Goal: Information Seeking & Learning: Check status

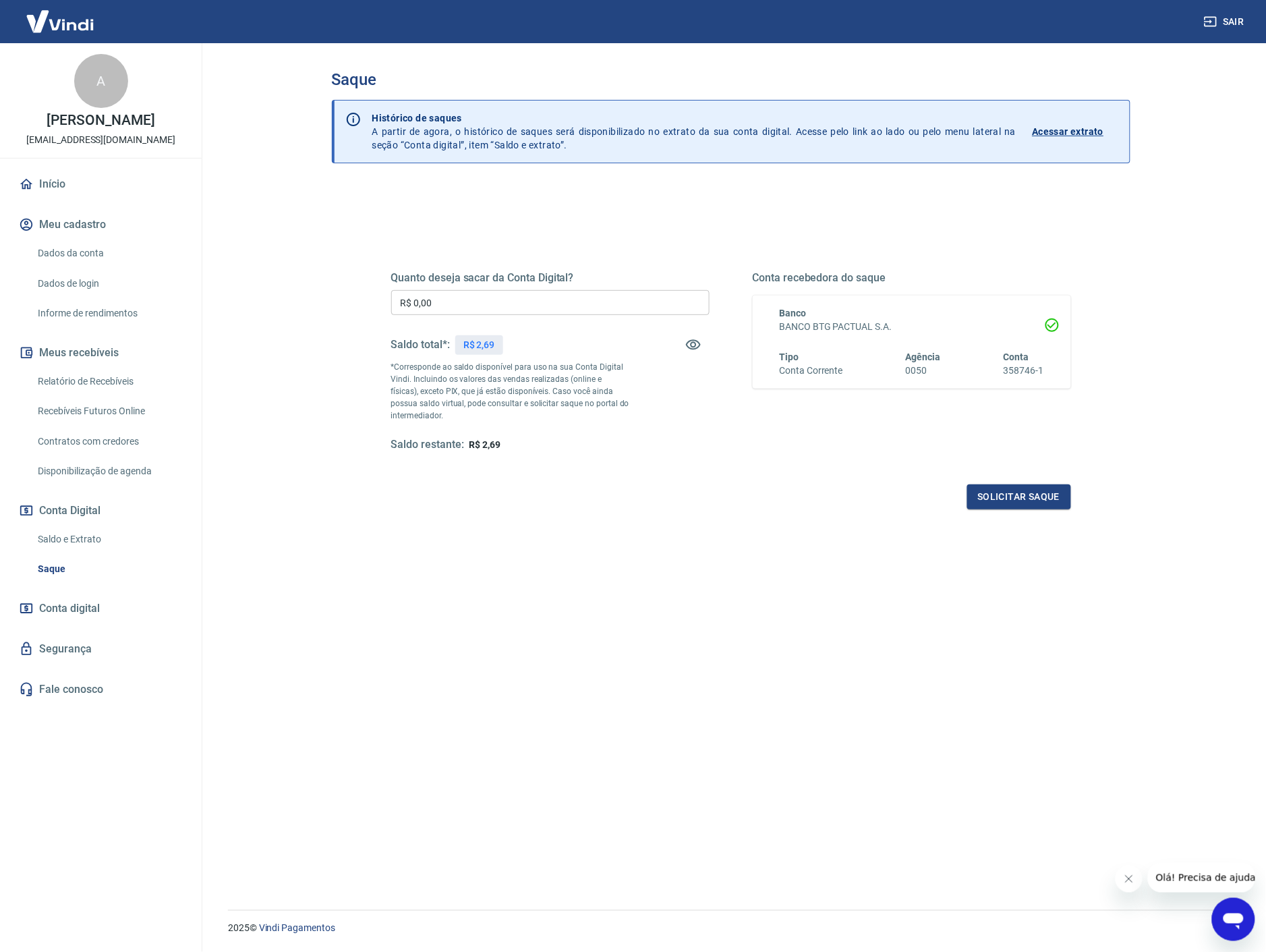
click at [506, 444] on div "Saldo restante: R$ 2,69" at bounding box center [551, 445] width 319 height 14
click at [103, 547] on link "Saldo e Extrato" at bounding box center [109, 539] width 153 height 28
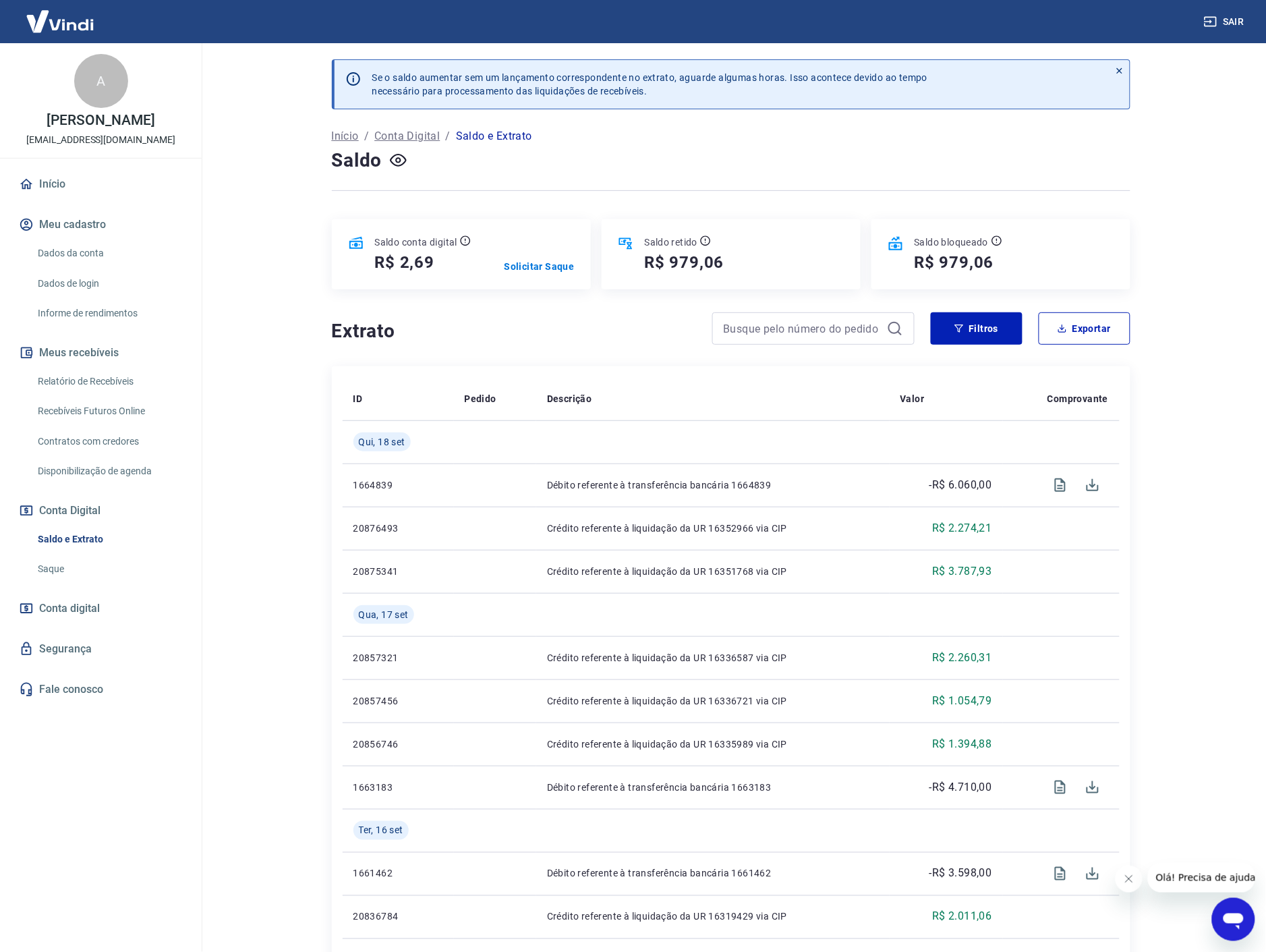
click at [93, 442] on link "Contratos com credores" at bounding box center [109, 441] width 153 height 28
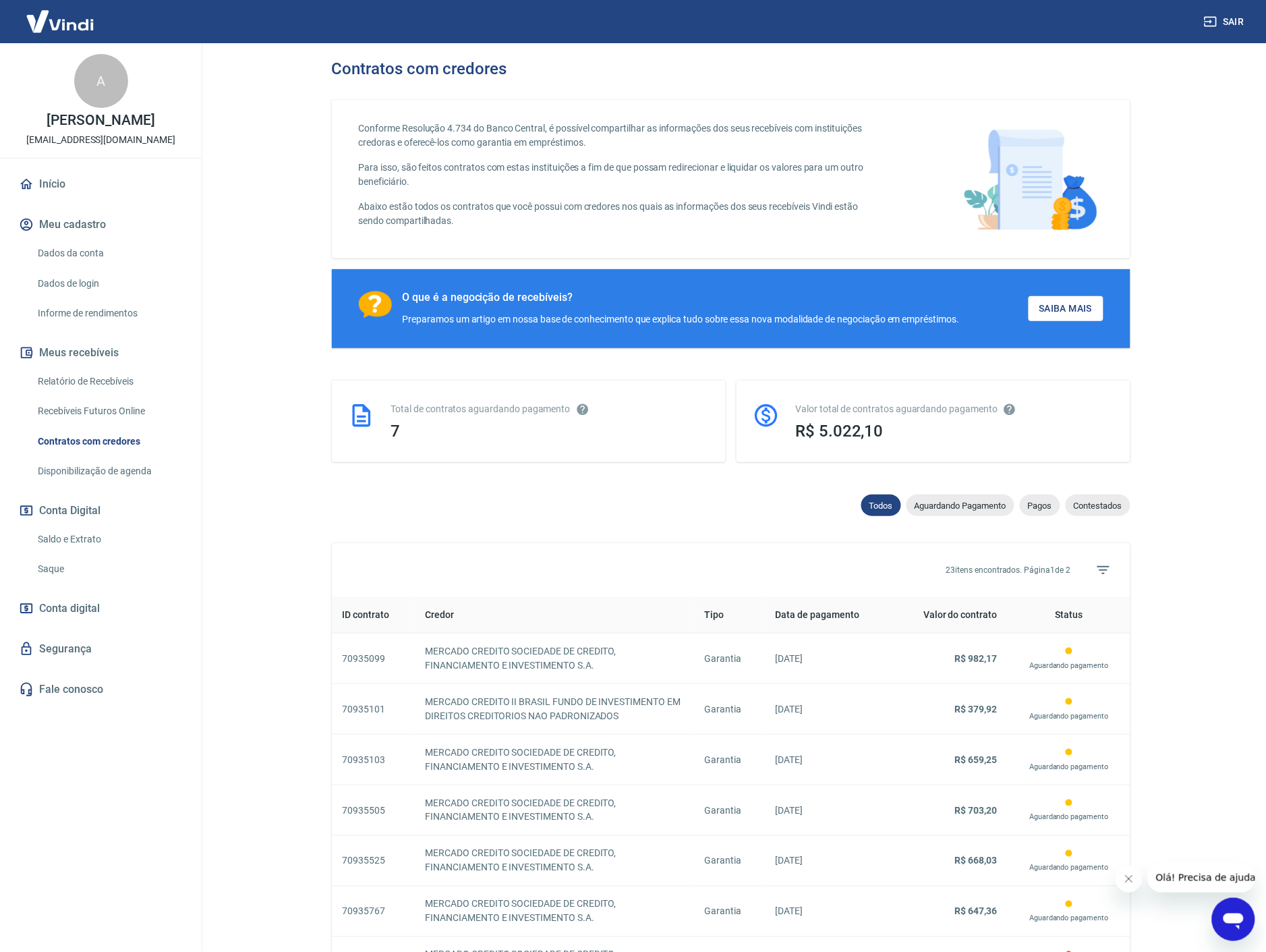
click at [512, 509] on div "Todos Aguardando Pagamento Pagos Contestados" at bounding box center [731, 508] width 799 height 27
click at [507, 507] on div "Todos Aguardando Pagamento Pagos Contestados" at bounding box center [731, 508] width 799 height 27
click at [501, 496] on div "Todos Aguardando Pagamento Pagos Contestados" at bounding box center [731, 508] width 799 height 27
click at [498, 483] on div "Conforme Resolução 4.734 do Banco Central, é possível compartilhar as informaçõ…" at bounding box center [731, 887] width 799 height 1597
click at [70, 187] on link "Início" at bounding box center [100, 184] width 169 height 30
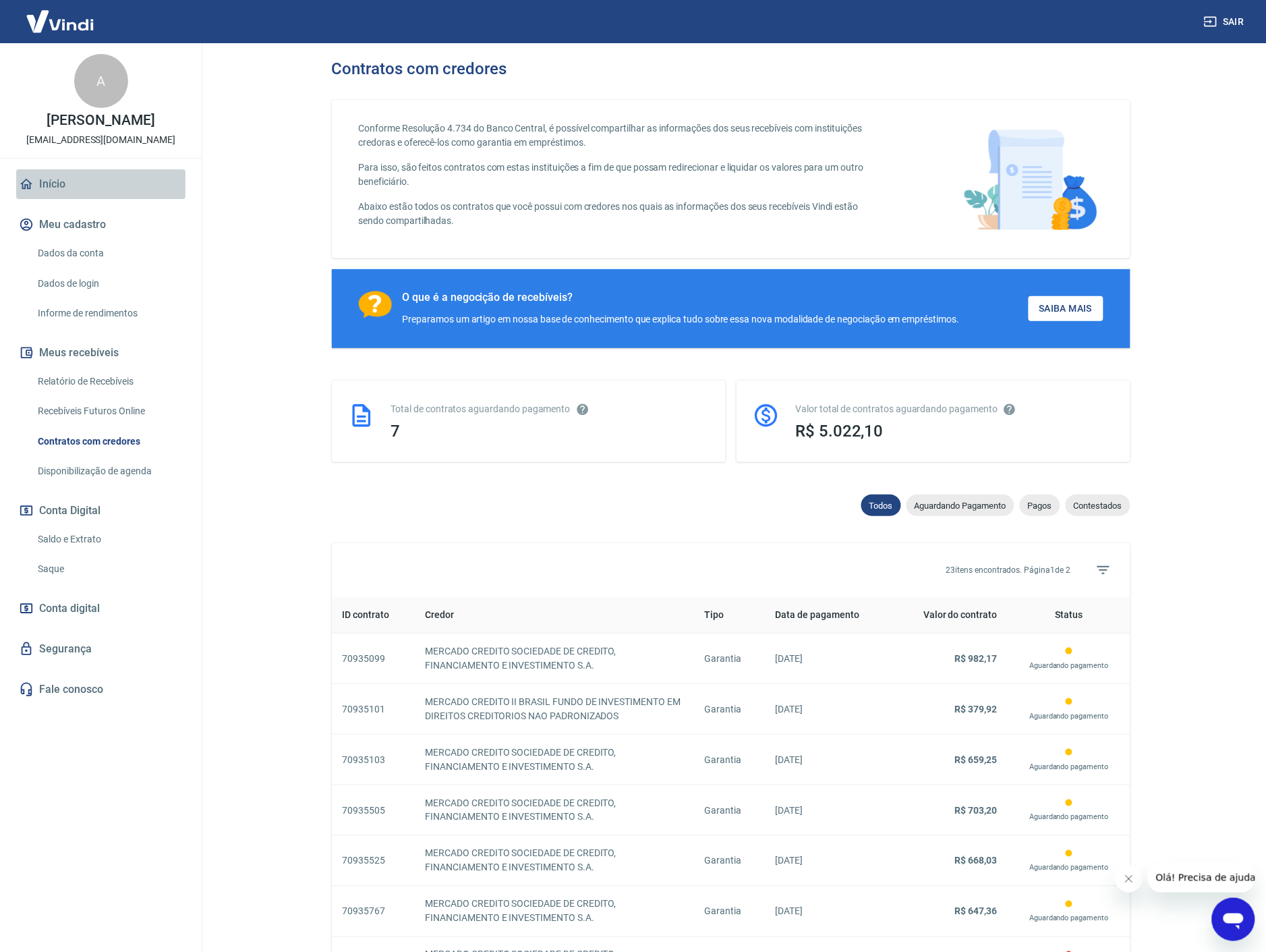
click at [70, 187] on link "Início" at bounding box center [100, 184] width 169 height 30
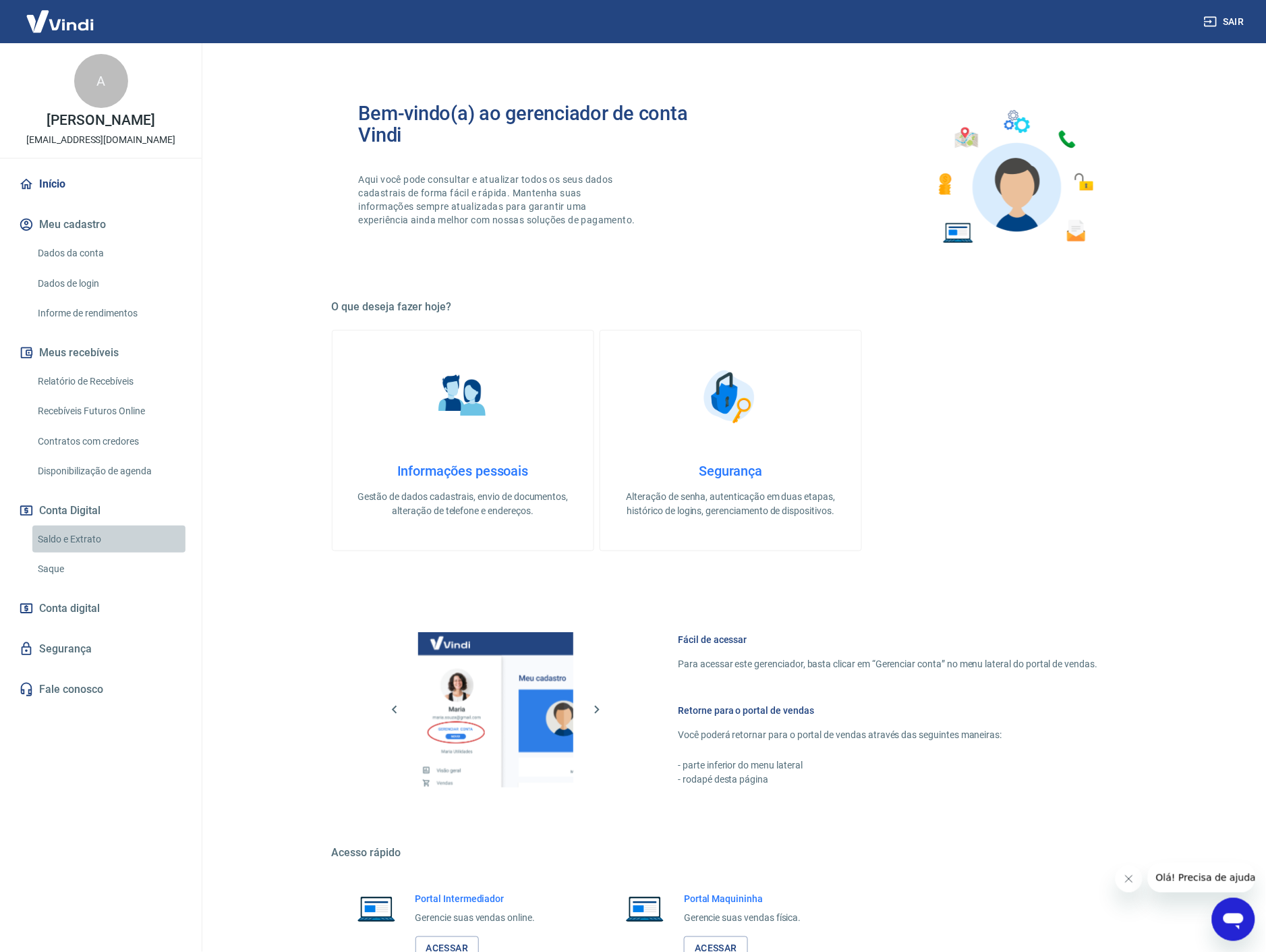
click at [64, 534] on link "Saldo e Extrato" at bounding box center [109, 539] width 153 height 28
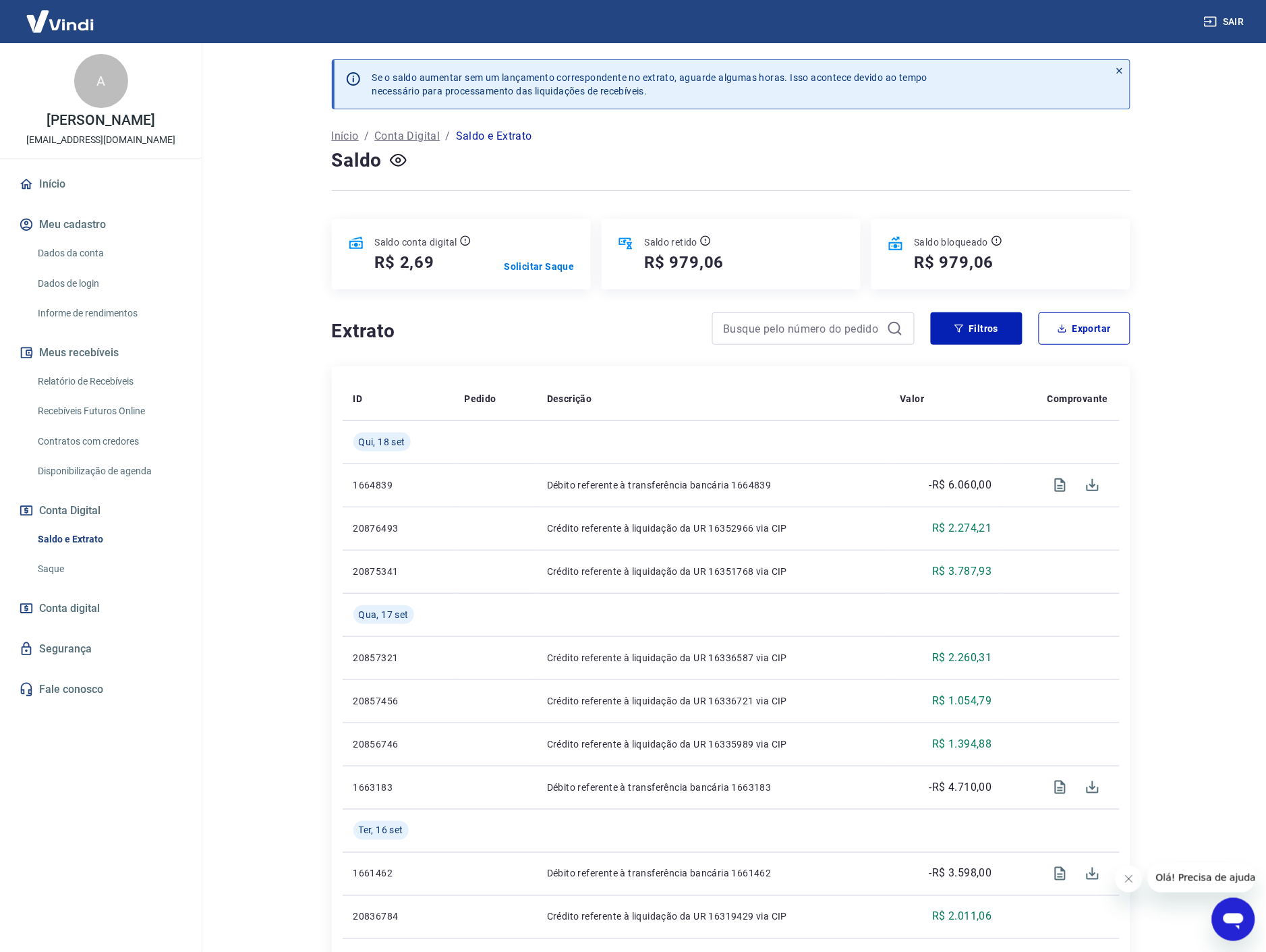
click at [548, 336] on h4 "Extrato" at bounding box center [514, 331] width 365 height 27
click at [509, 326] on h4 "Extrato" at bounding box center [514, 331] width 365 height 27
click at [577, 345] on h4 "Extrato" at bounding box center [514, 331] width 365 height 27
click at [99, 385] on link "Relatório de Recebíveis" at bounding box center [109, 381] width 153 height 28
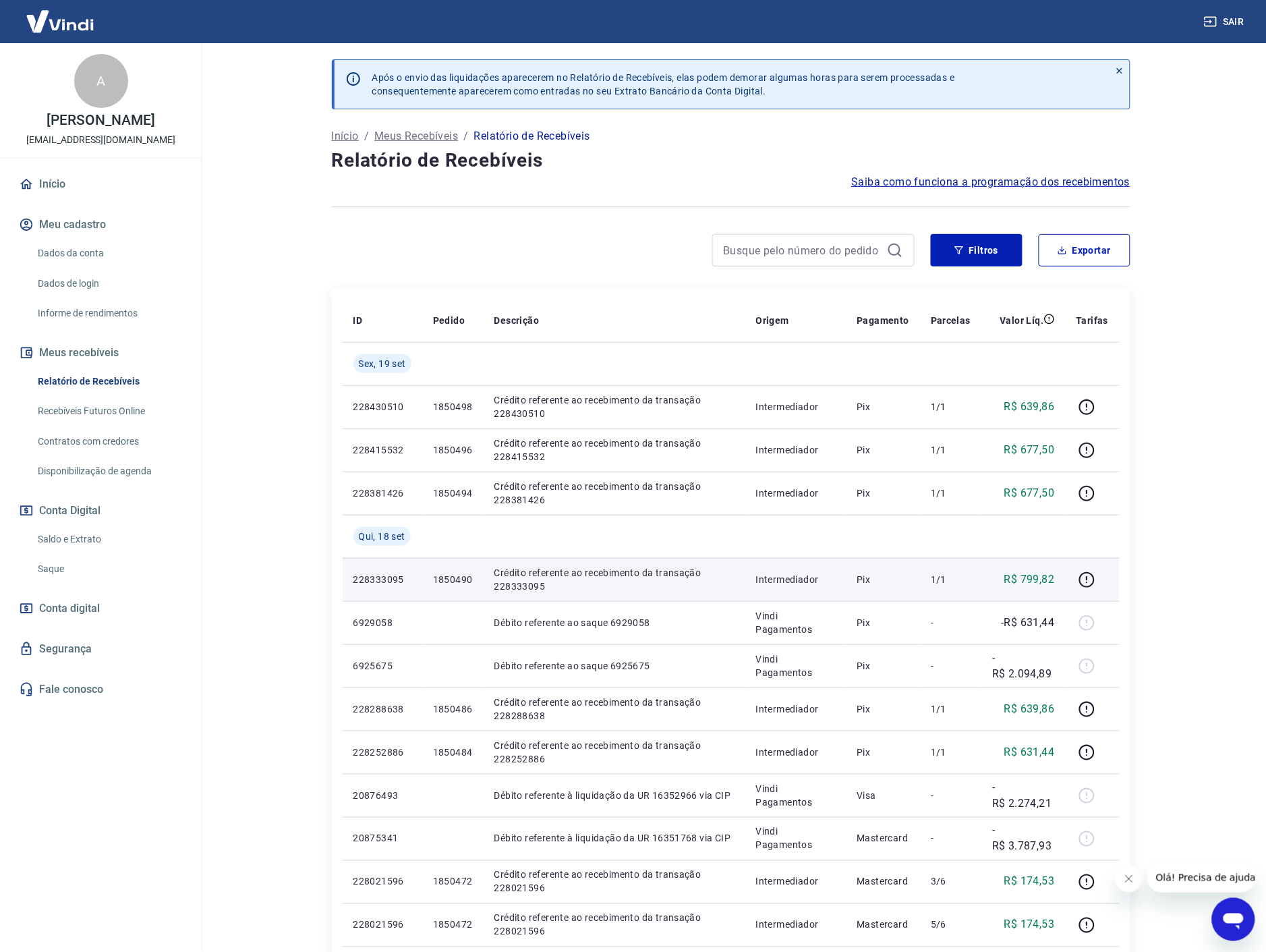
click at [591, 576] on p "Crédito referente ao recebimento da transação 228333095" at bounding box center [615, 579] width 240 height 27
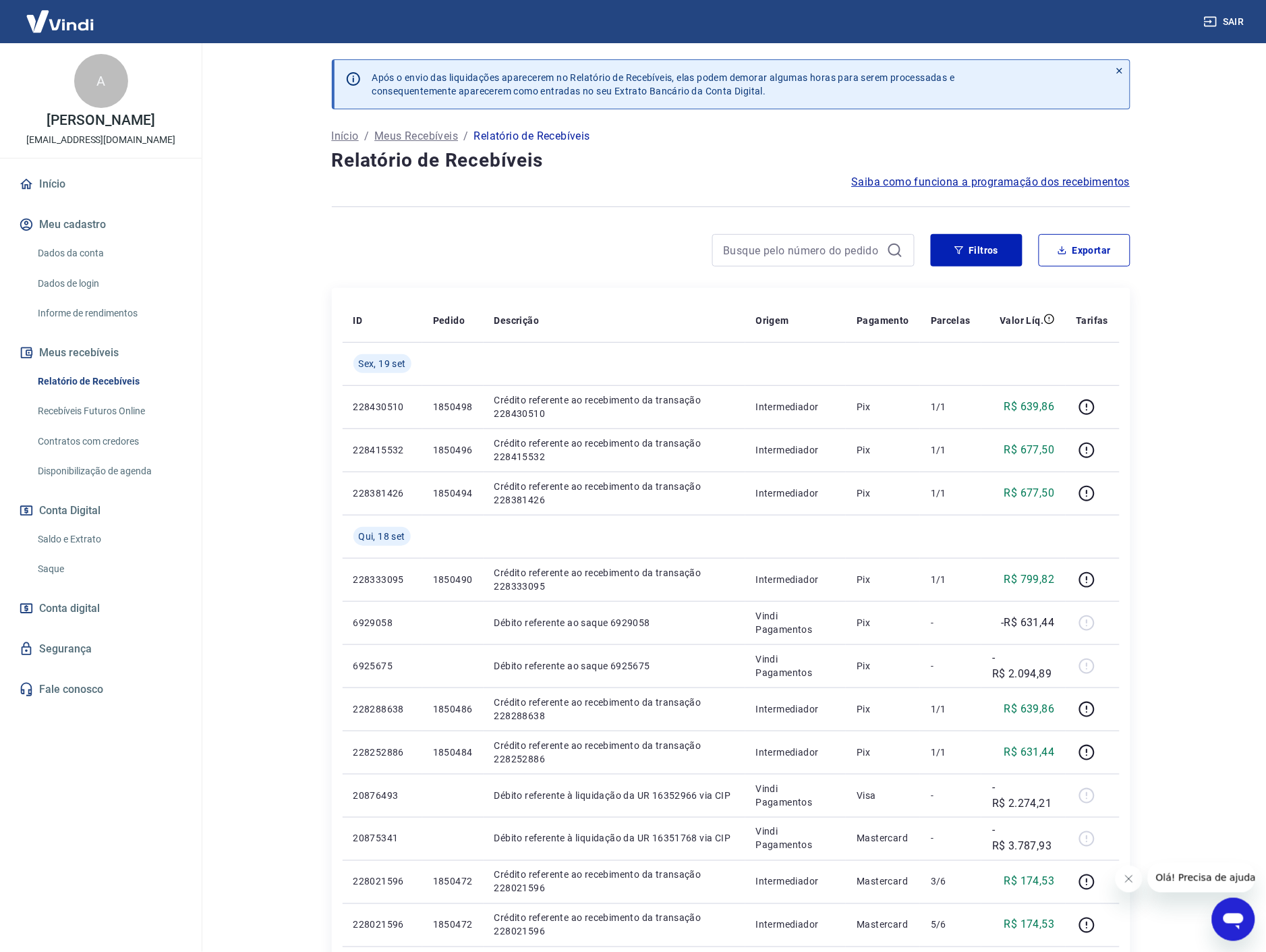
click at [487, 247] on div at bounding box center [623, 250] width 583 height 32
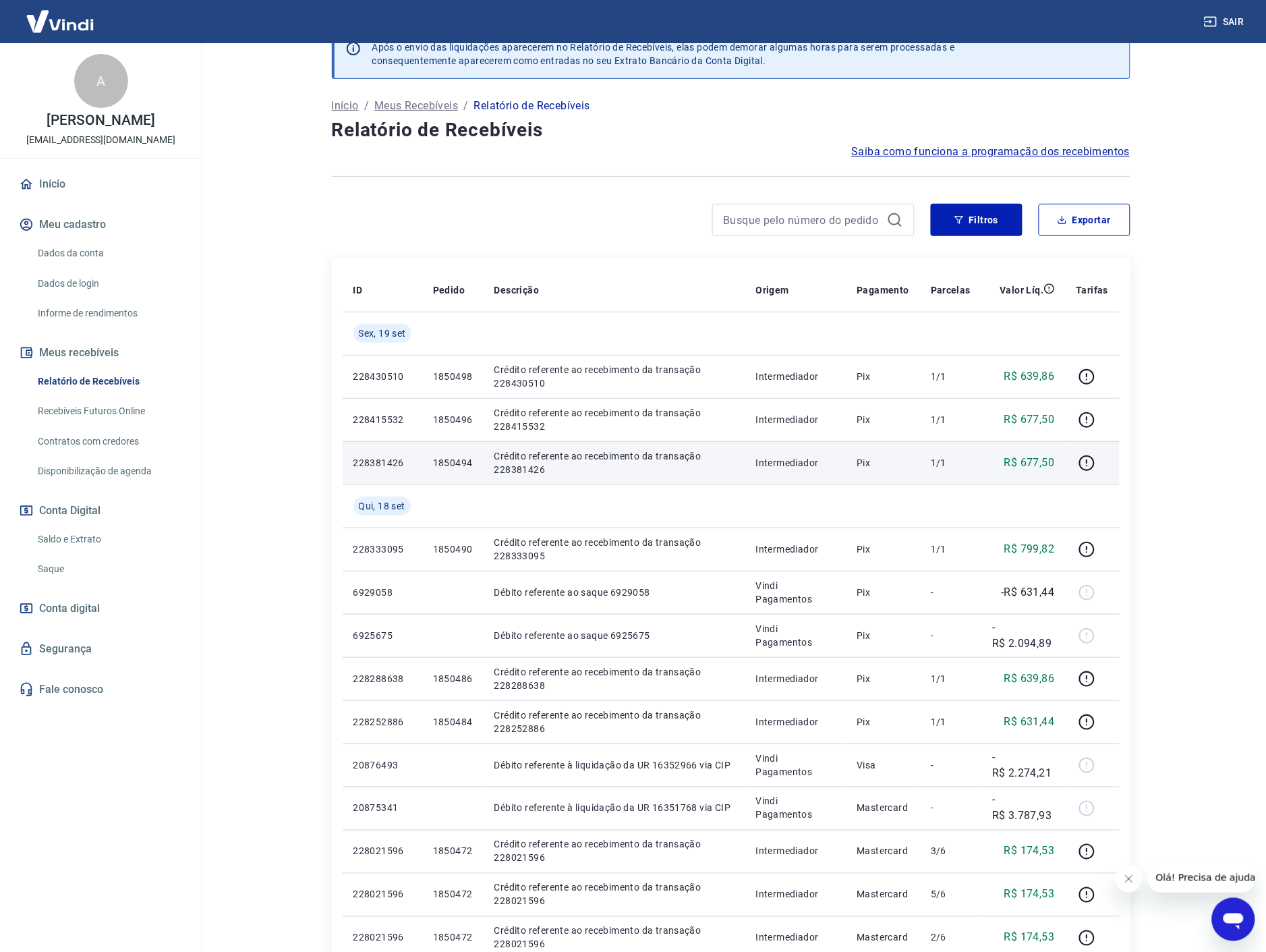
scroll to position [99, 0]
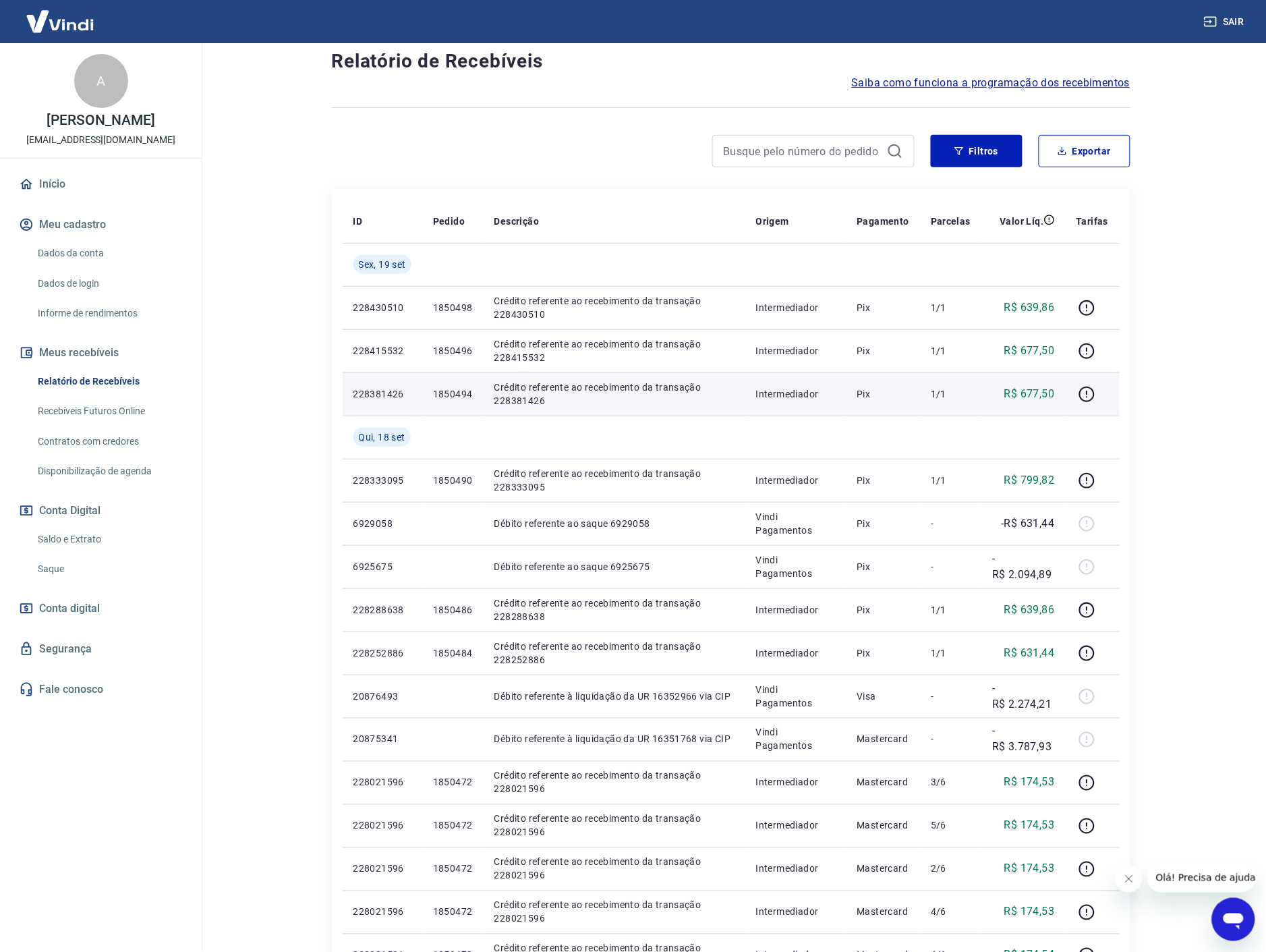
click at [535, 383] on p "Crédito referente ao recebimento da transação 228381426" at bounding box center [615, 394] width 240 height 27
click at [528, 387] on p "Crédito referente ao recebimento da transação 228381426" at bounding box center [615, 394] width 240 height 27
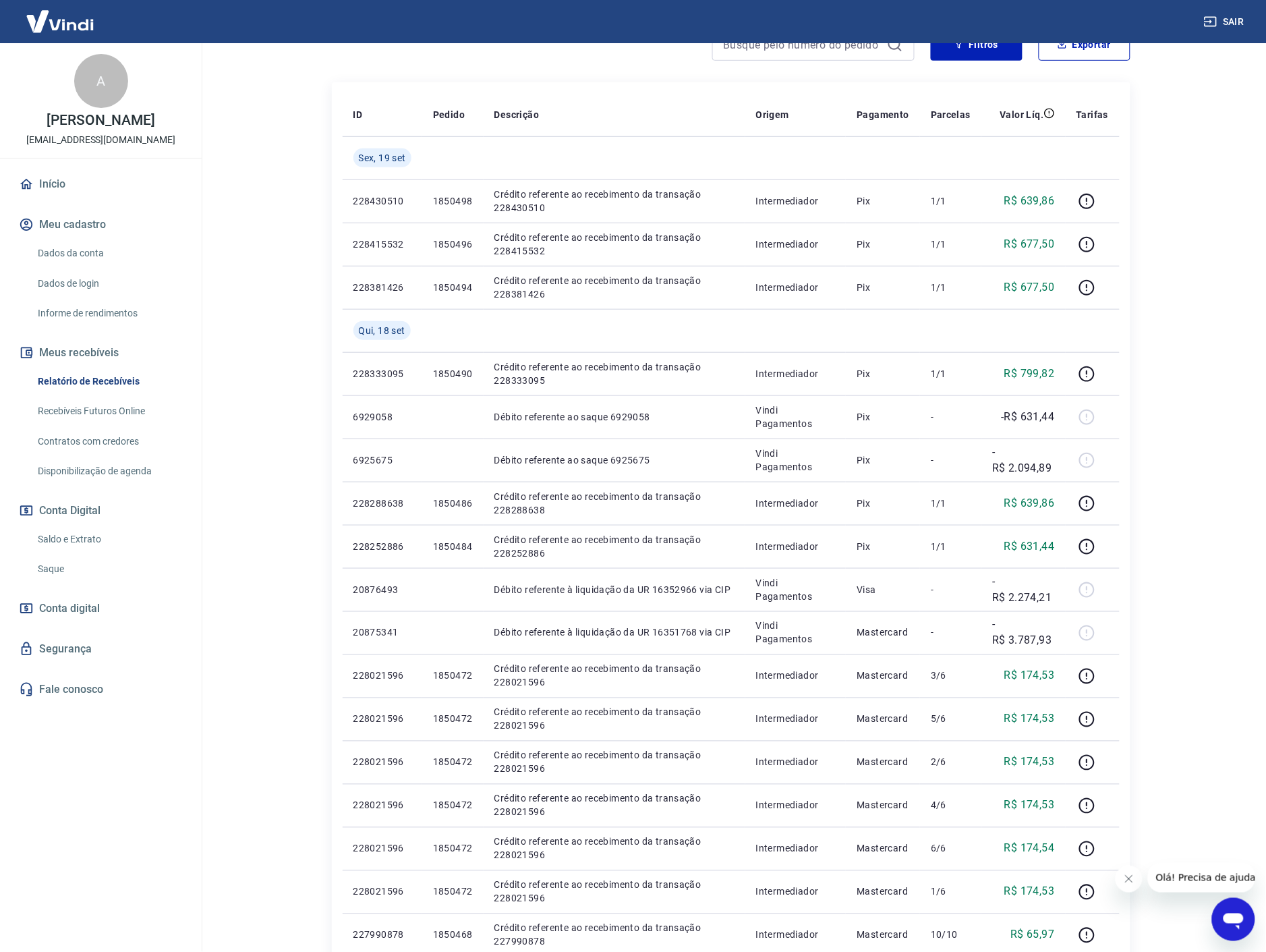
scroll to position [200, 0]
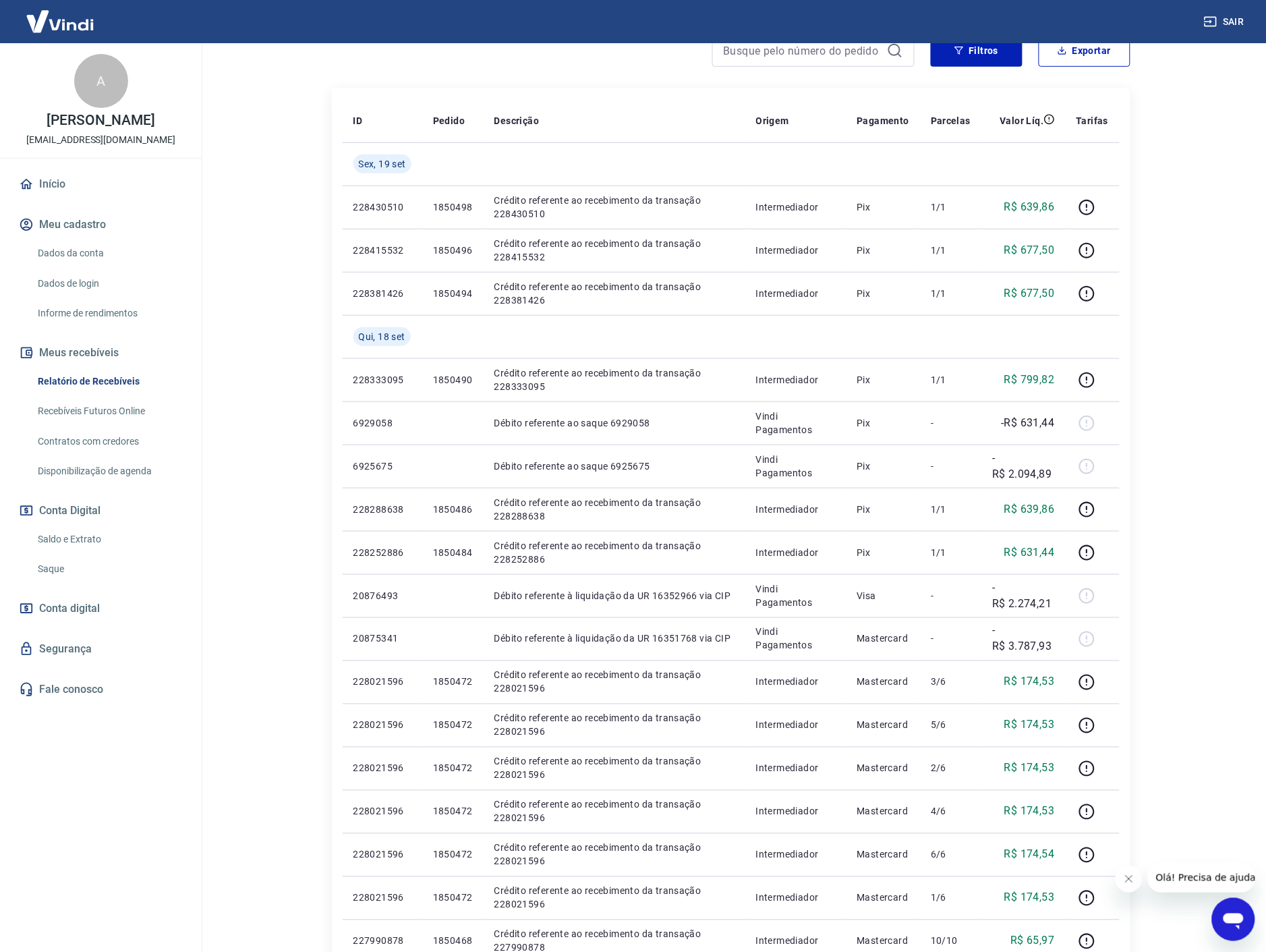
click at [77, 548] on link "Saldo e Extrato" at bounding box center [109, 539] width 153 height 28
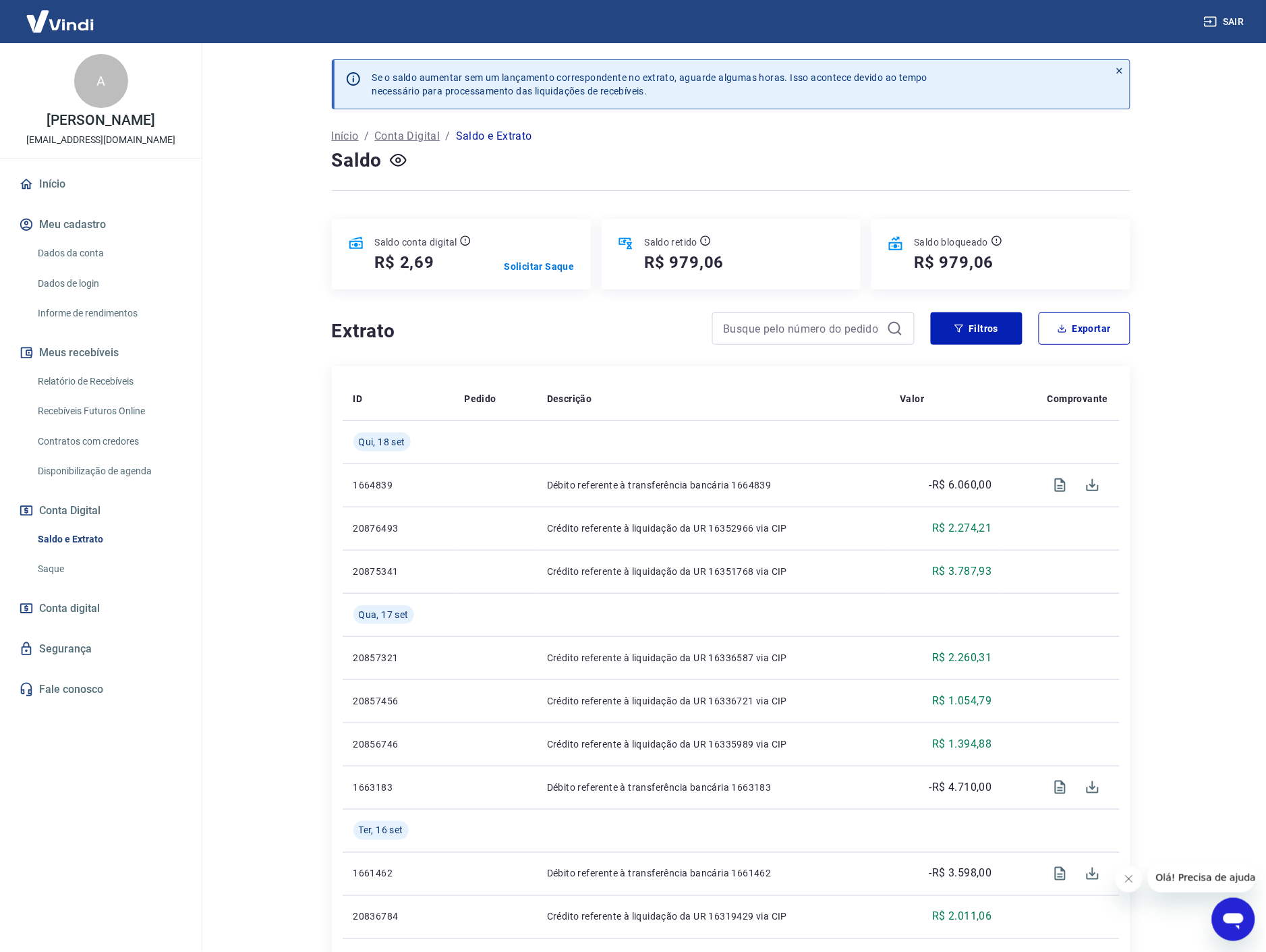
click at [69, 561] on link "Saque" at bounding box center [109, 569] width 153 height 28
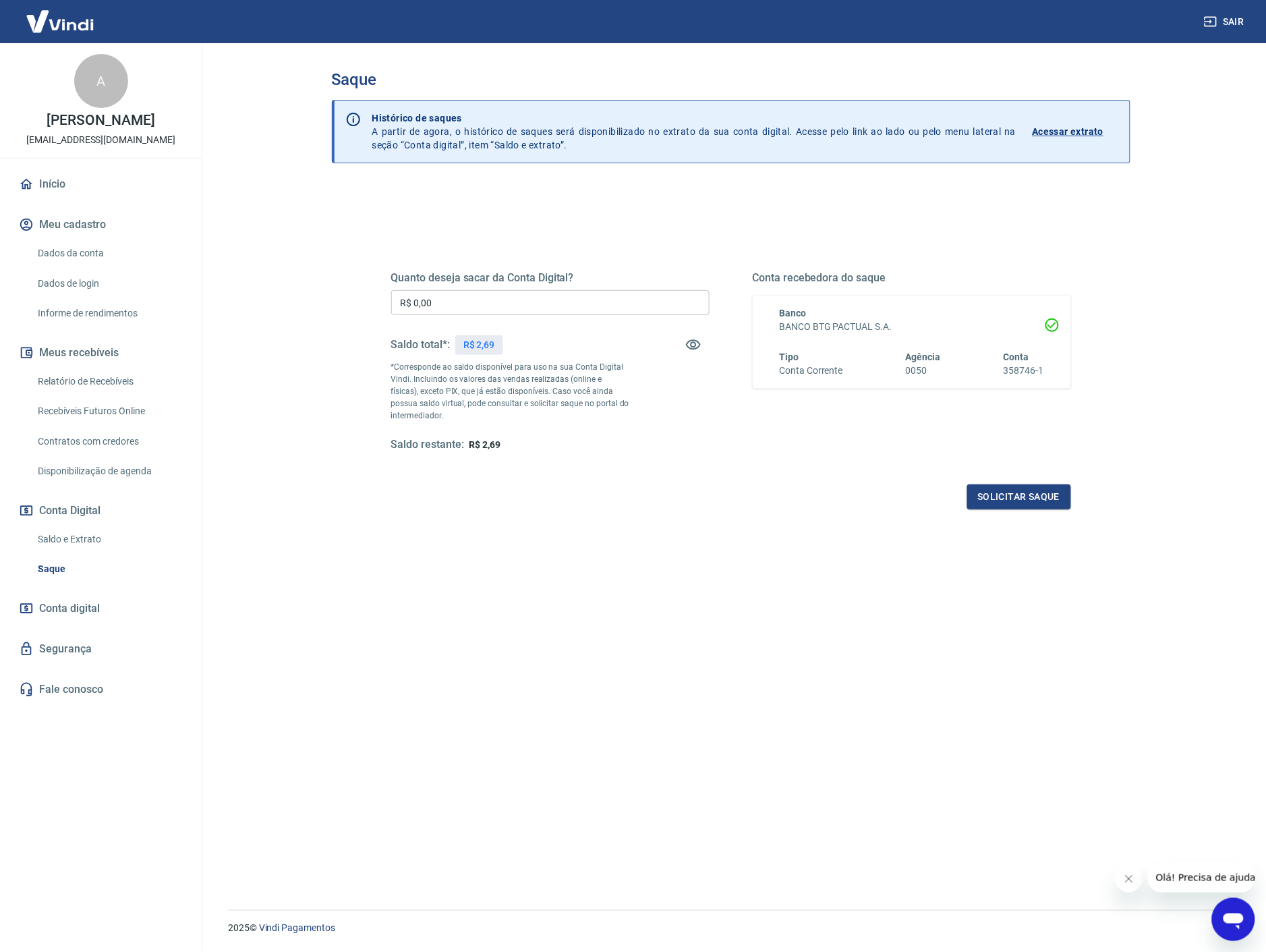
click at [82, 606] on span "Conta digital" at bounding box center [69, 608] width 61 height 19
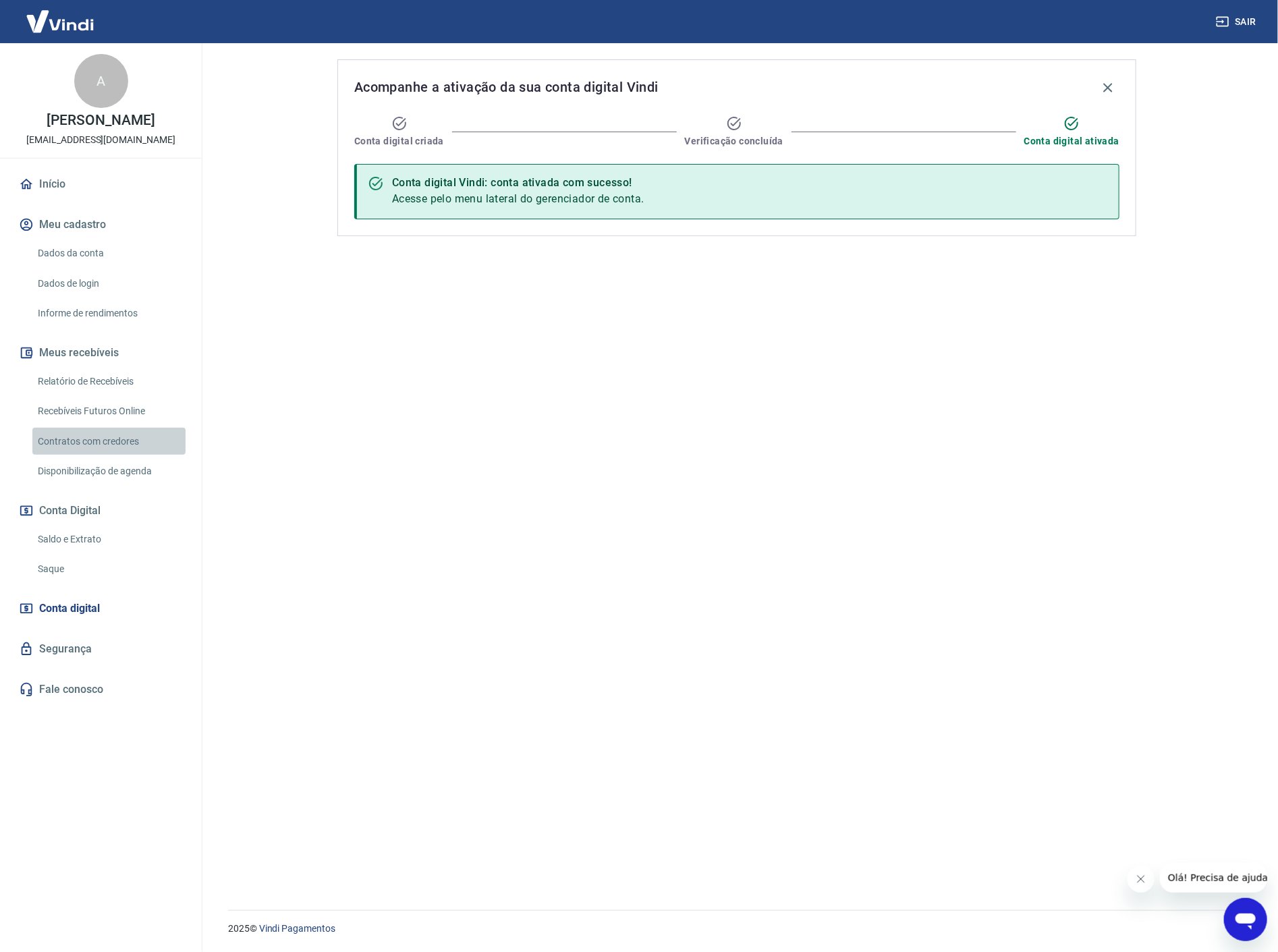
click at [97, 440] on link "Contratos com credores" at bounding box center [109, 441] width 153 height 28
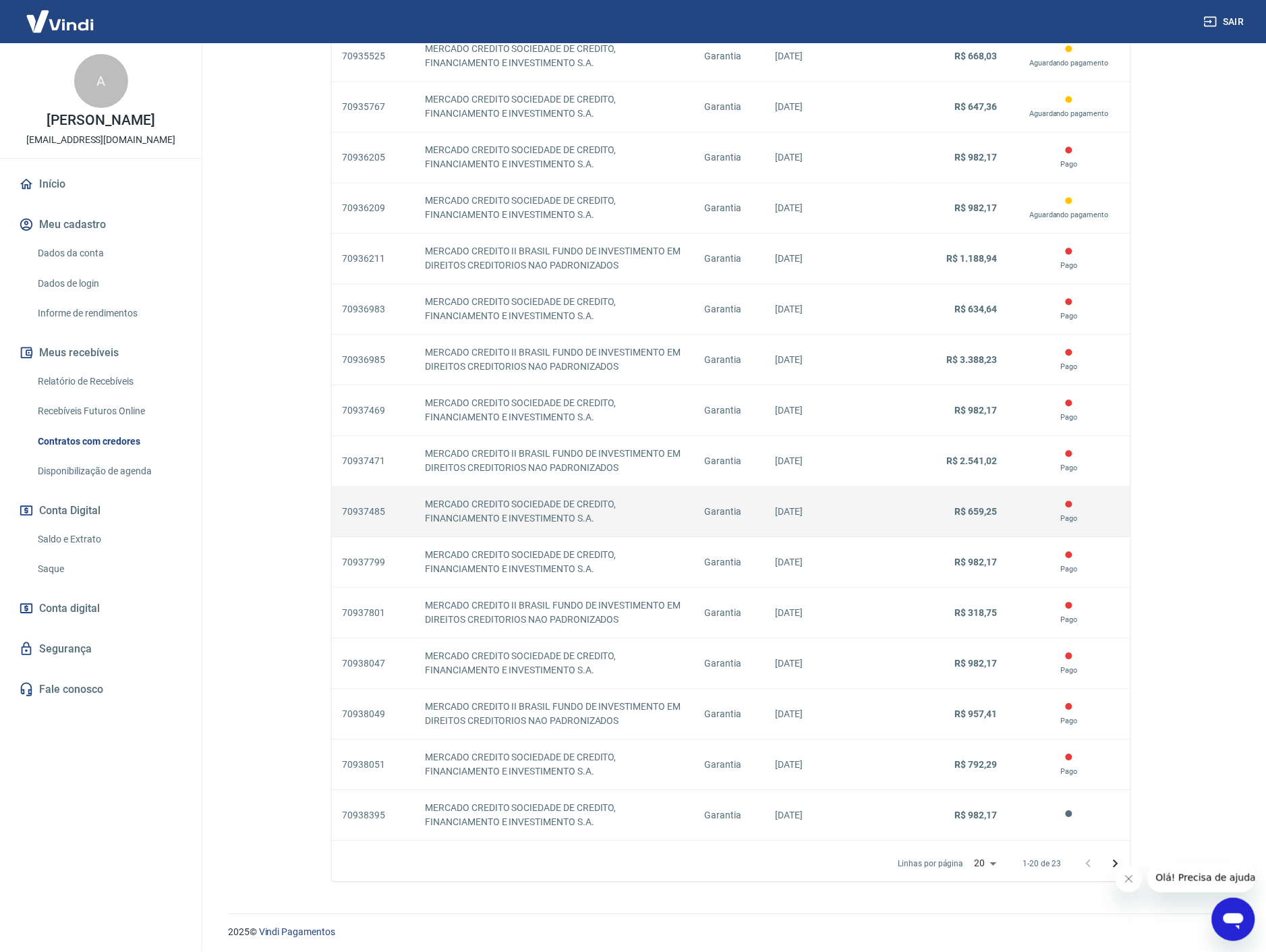
scroll to position [810, 0]
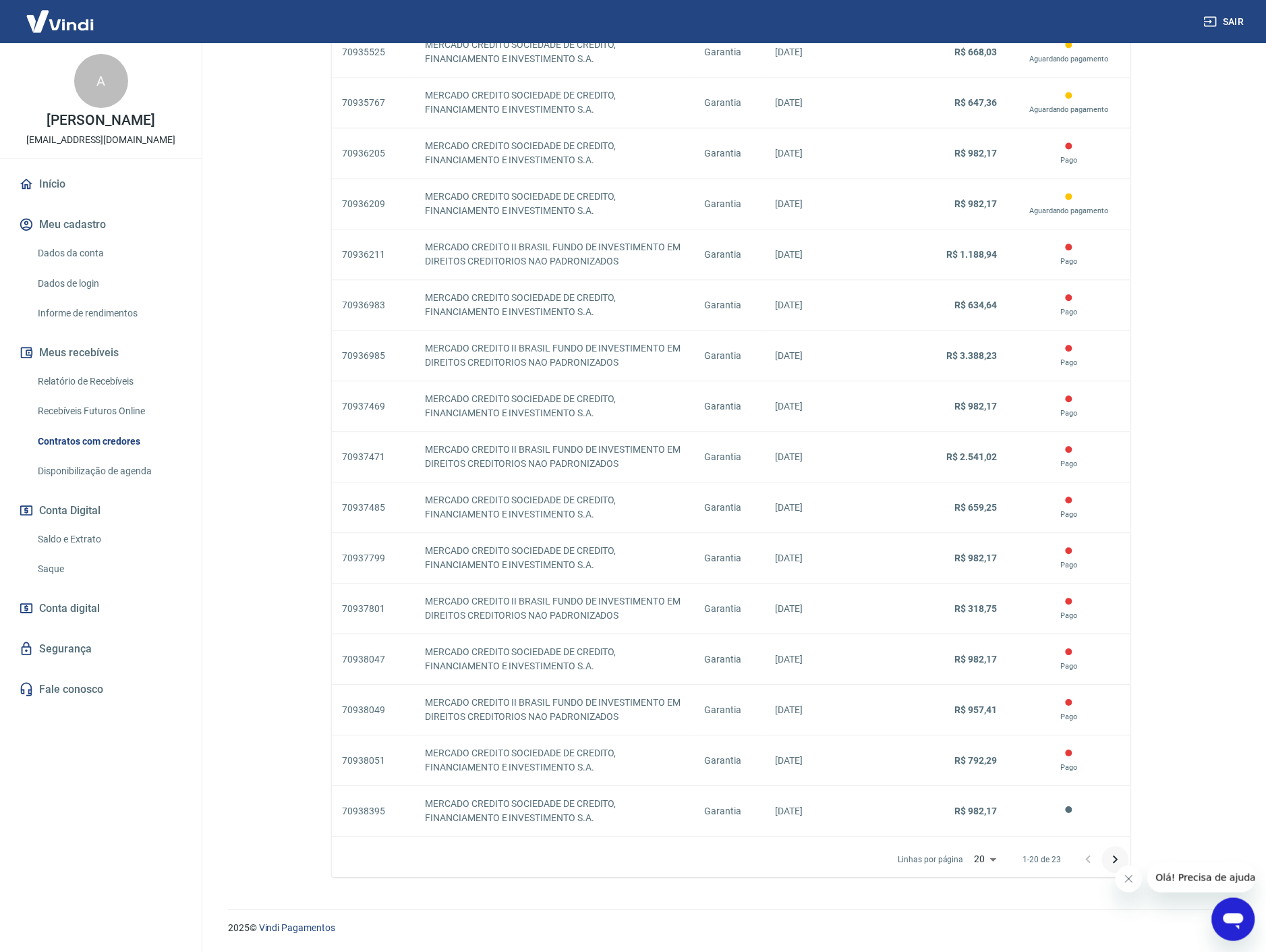
click at [1107, 862] on icon "Próxima página" at bounding box center [1115, 860] width 16 height 16
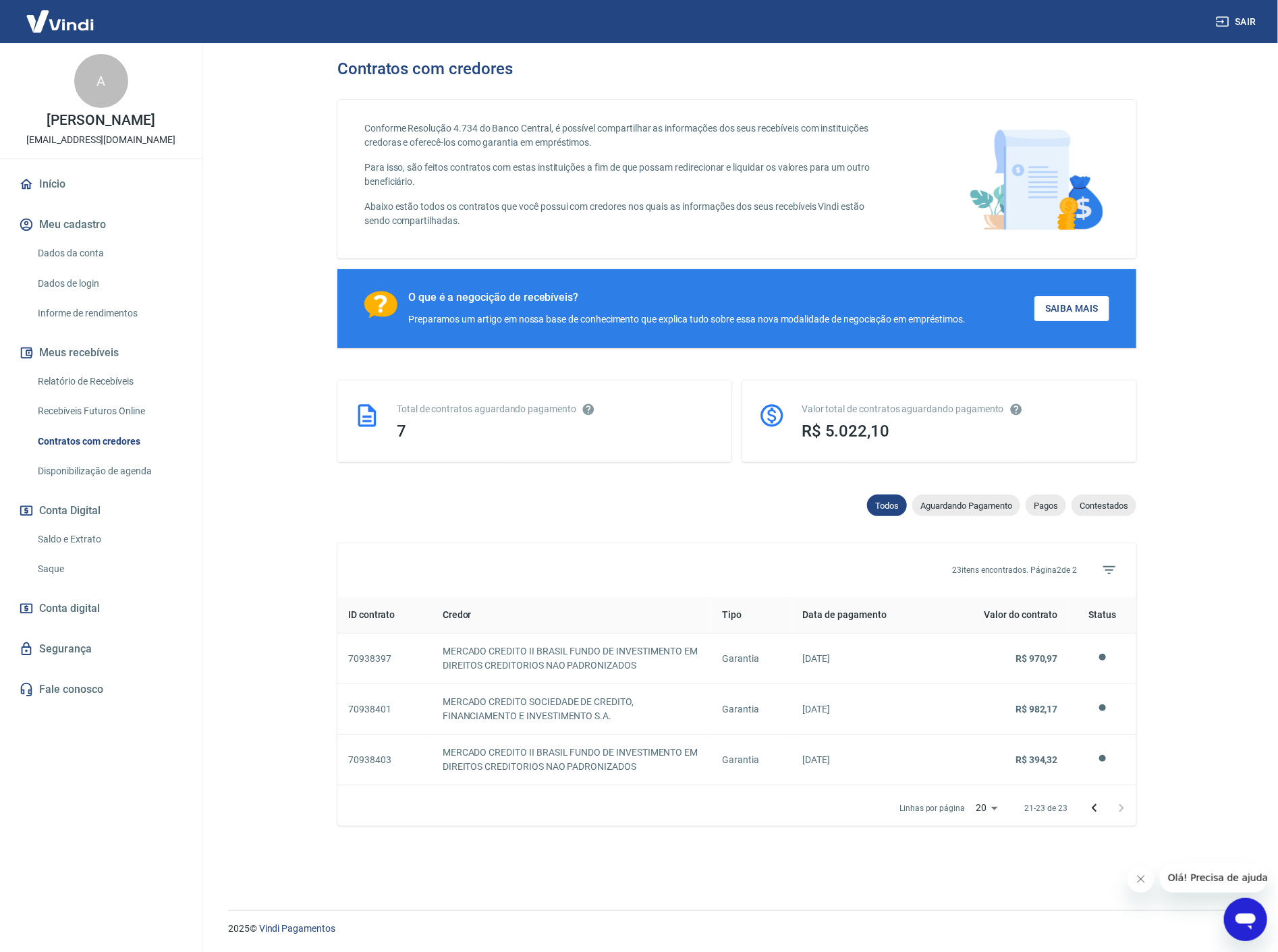
drag, startPoint x: 578, startPoint y: 512, endPoint x: 512, endPoint y: 473, distance: 76.7
click at [571, 509] on div "Todos Aguardando Pagamento Pagos Contestados" at bounding box center [736, 508] width 799 height 27
click at [51, 190] on link "Início" at bounding box center [100, 184] width 169 height 30
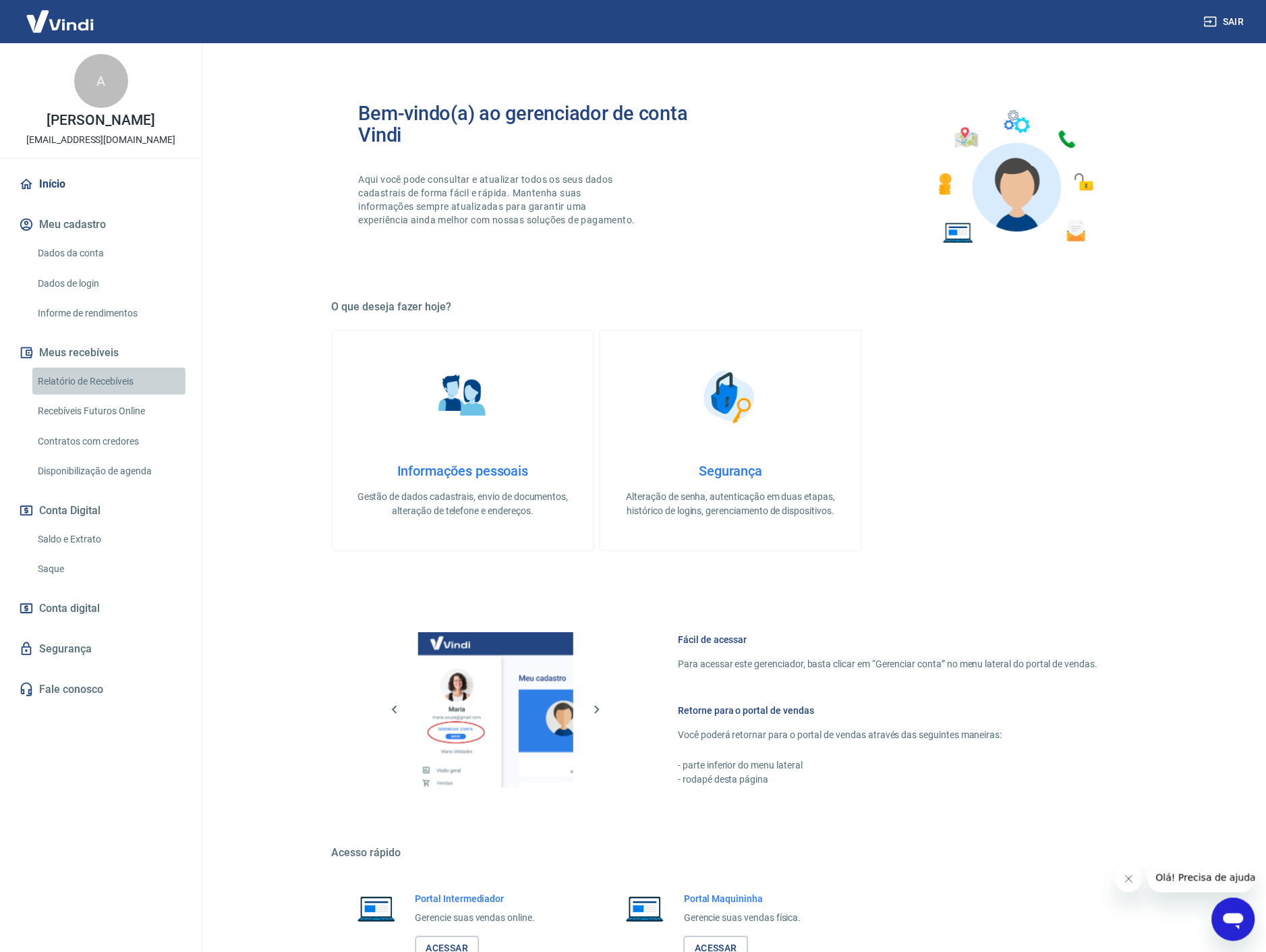
click at [69, 378] on link "Relatório de Recebíveis" at bounding box center [109, 381] width 153 height 28
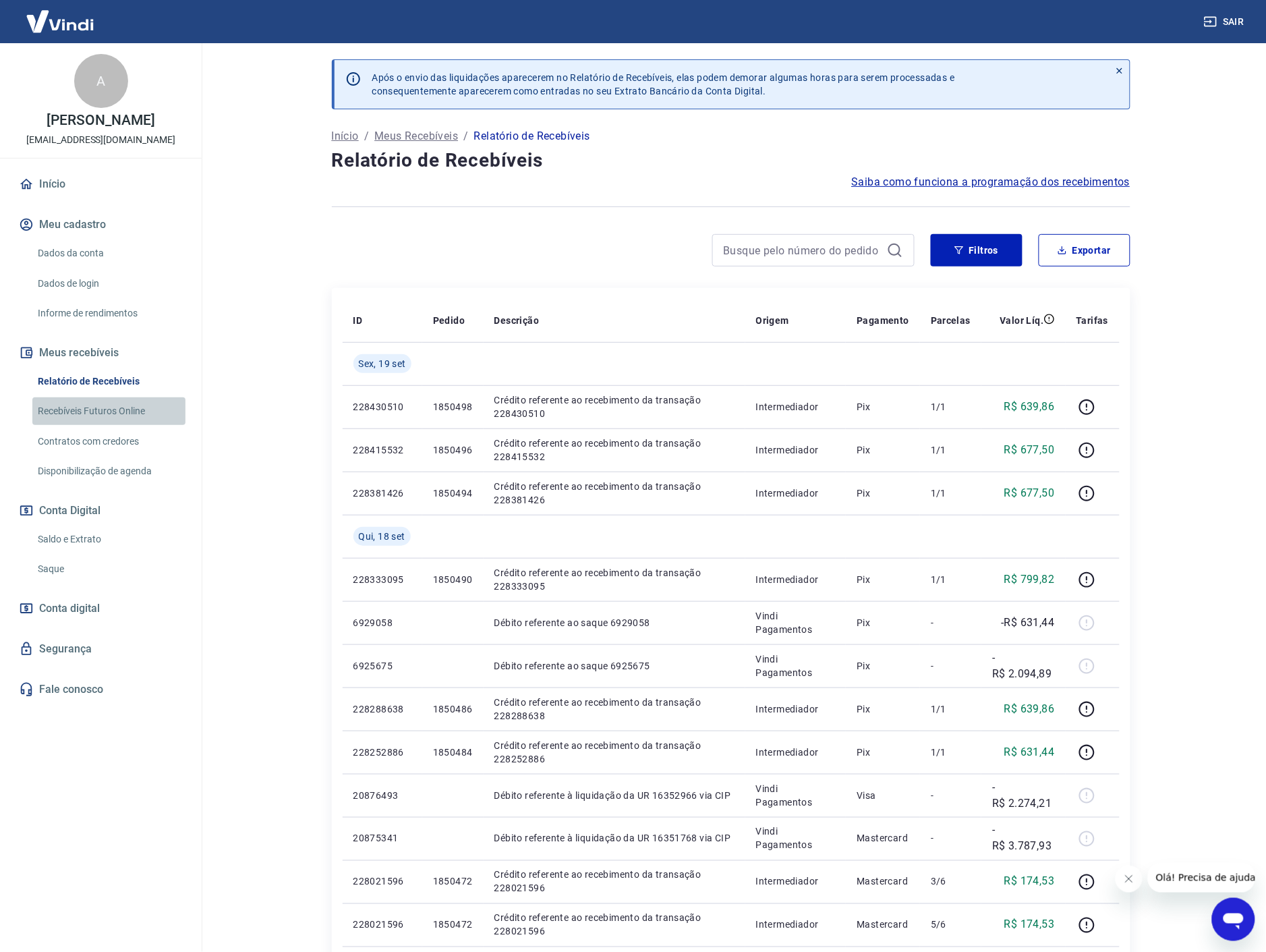
click at [95, 412] on link "Recebíveis Futuros Online" at bounding box center [109, 411] width 153 height 28
